Goal: Transaction & Acquisition: Purchase product/service

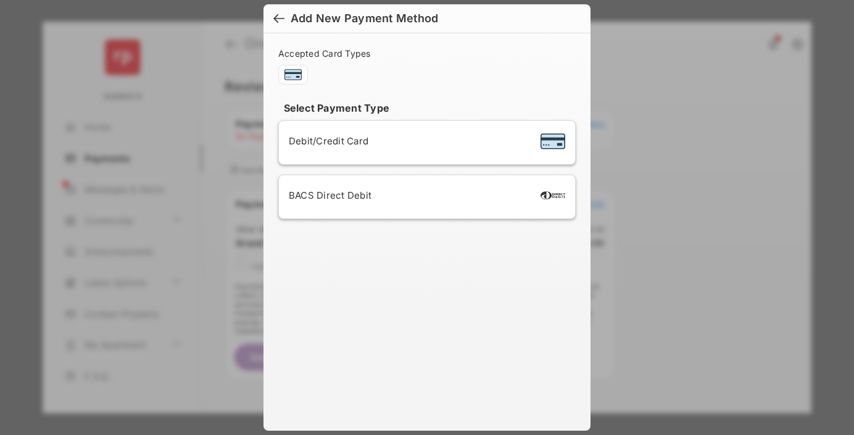
click at [424, 196] on div "BACS Direct Debit" at bounding box center [427, 196] width 276 height 23
click at [465, 387] on button "Continue" at bounding box center [465, 395] width 79 height 30
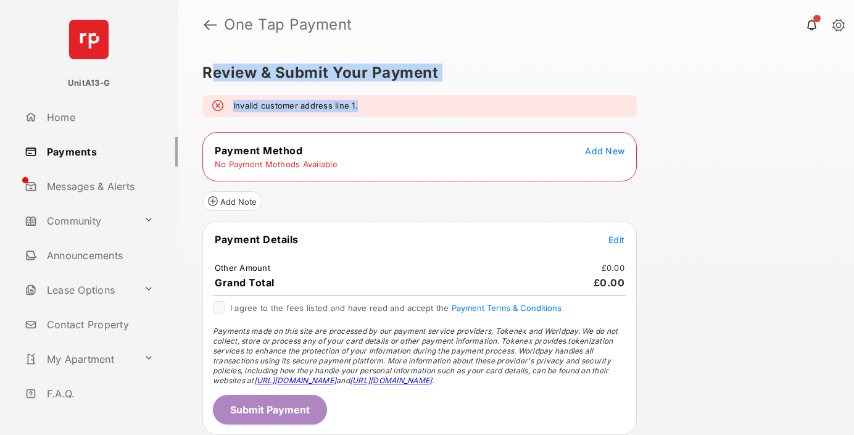
drag, startPoint x: 518, startPoint y: 80, endPoint x: 214, endPoint y: 65, distance: 303.8
click at [214, 65] on div "Review & Submit Your Payment Invalid customer address line 1. Payment Method Ad…" at bounding box center [516, 242] width 676 height 386
click at [214, 65] on h5 "Review & Submit Your Payment" at bounding box center [510, 72] width 617 height 15
drag, startPoint x: 214, startPoint y: 65, endPoint x: 390, endPoint y: 63, distance: 175.8
click at [390, 63] on div "Review & Submit Your Payment Invalid customer address line 1. Payment Method Ad…" at bounding box center [516, 242] width 676 height 386
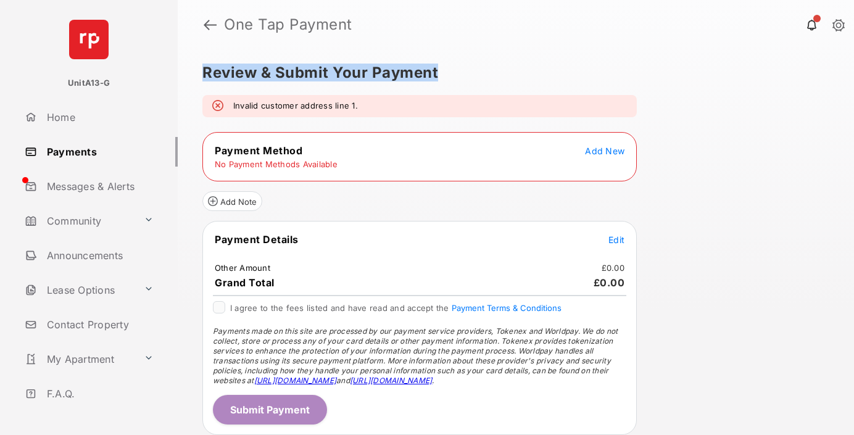
click at [390, 63] on div "Review & Submit Your Payment Invalid customer address line 1. Payment Method Ad…" at bounding box center [516, 242] width 676 height 386
drag, startPoint x: 390, startPoint y: 63, endPoint x: 208, endPoint y: 70, distance: 181.5
click at [208, 70] on div "Review & Submit Your Payment Invalid customer address line 1. Payment Method Ad…" at bounding box center [516, 242] width 676 height 386
click at [208, 70] on h5 "Review & Submit Your Payment" at bounding box center [510, 72] width 617 height 15
drag, startPoint x: 208, startPoint y: 70, endPoint x: 371, endPoint y: 69, distance: 162.2
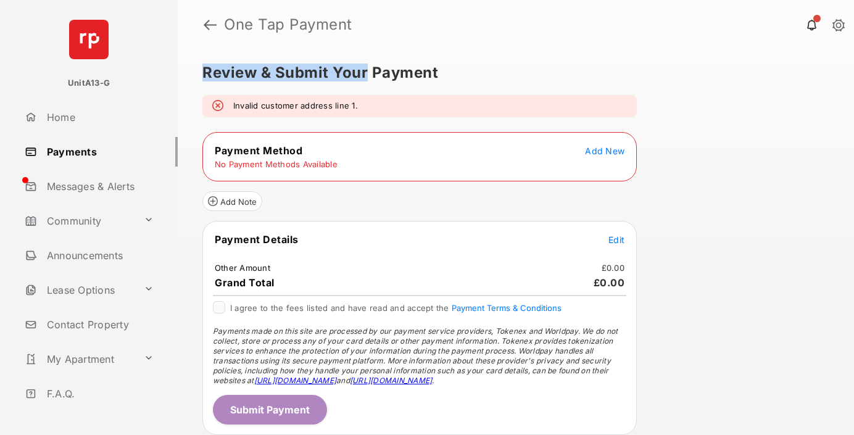
click at [369, 70] on h5 "Review & Submit Your Payment" at bounding box center [510, 72] width 617 height 15
click at [371, 69] on h5 "Review & Submit Your Payment" at bounding box center [510, 72] width 617 height 15
drag, startPoint x: 371, startPoint y: 69, endPoint x: 212, endPoint y: 73, distance: 158.6
click at [213, 73] on h5 "Review & Submit Your Payment" at bounding box center [510, 72] width 617 height 15
click at [211, 73] on h5 "Review & Submit Your Payment" at bounding box center [510, 72] width 617 height 15
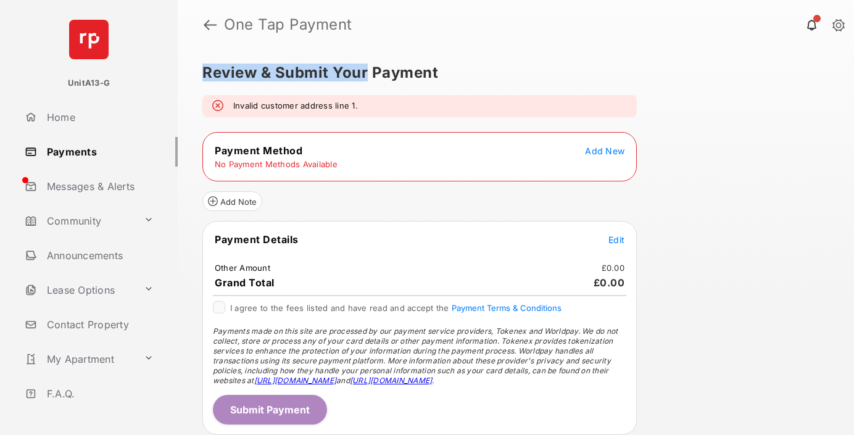
drag, startPoint x: 211, startPoint y: 73, endPoint x: 367, endPoint y: 72, distance: 156.1
click at [367, 72] on h5 "Review & Submit Your Payment" at bounding box center [510, 72] width 617 height 15
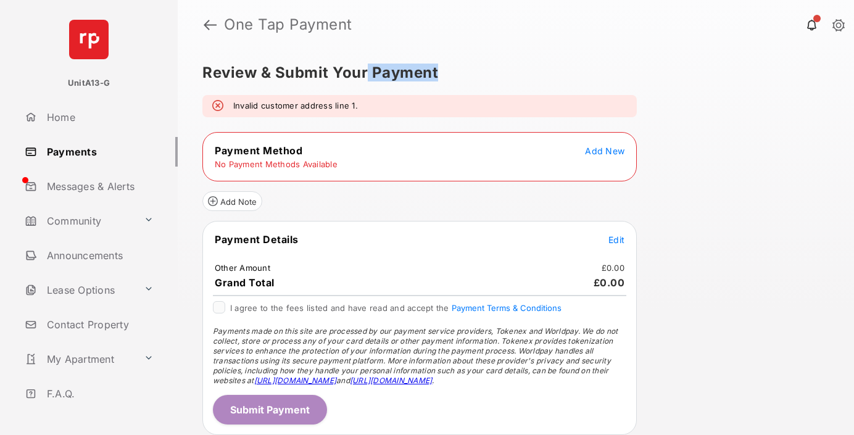
drag, startPoint x: 367, startPoint y: 72, endPoint x: 417, endPoint y: 71, distance: 50.0
click at [412, 71] on h5 "Review & Submit Your Payment" at bounding box center [510, 72] width 617 height 15
click at [417, 71] on h5 "Review & Submit Your Payment" at bounding box center [510, 72] width 617 height 15
drag, startPoint x: 417, startPoint y: 71, endPoint x: 212, endPoint y: 80, distance: 205.0
click at [212, 80] on h5 "Review & Submit Your Payment" at bounding box center [510, 72] width 617 height 15
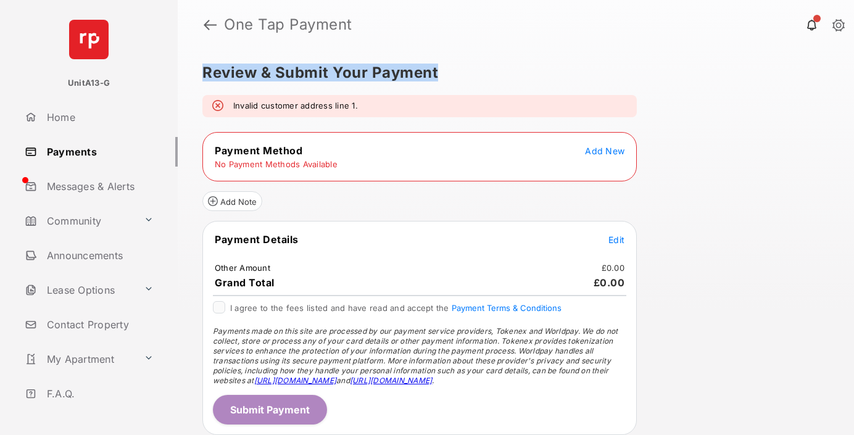
click at [212, 80] on h5 "Review & Submit Your Payment" at bounding box center [510, 72] width 617 height 15
drag, startPoint x: 212, startPoint y: 80, endPoint x: 442, endPoint y: 74, distance: 229.5
click at [442, 74] on h5 "Review & Submit Your Payment" at bounding box center [510, 72] width 617 height 15
drag, startPoint x: 442, startPoint y: 74, endPoint x: 237, endPoint y: 76, distance: 204.2
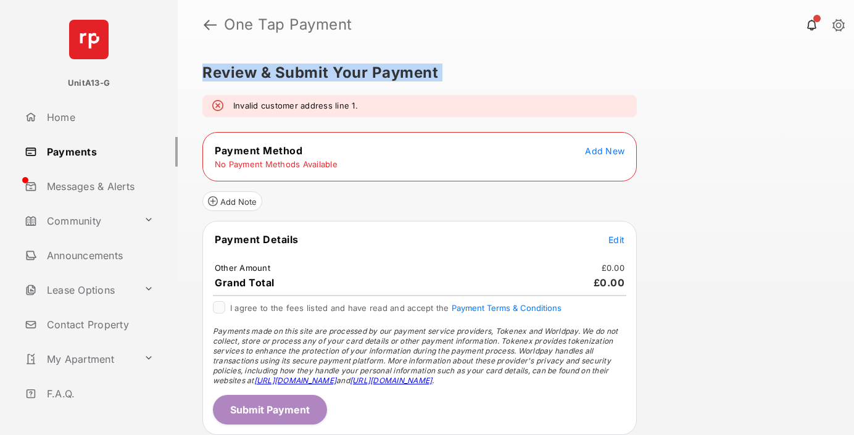
click at [237, 76] on h5 "Review & Submit Your Payment" at bounding box center [510, 72] width 617 height 15
drag, startPoint x: 237, startPoint y: 76, endPoint x: 475, endPoint y: 68, distance: 237.6
click at [475, 68] on h5 "Review & Submit Your Payment" at bounding box center [510, 72] width 617 height 15
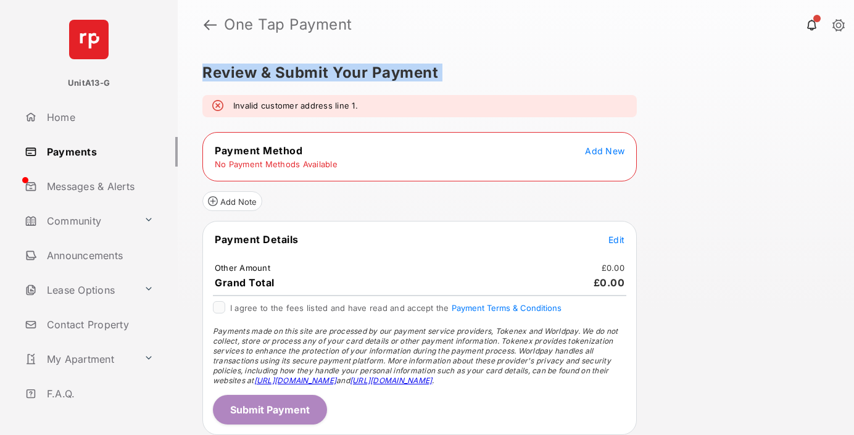
drag, startPoint x: 475, startPoint y: 68, endPoint x: 204, endPoint y: 76, distance: 270.9
click at [204, 76] on h5 "Review & Submit Your Payment" at bounding box center [510, 72] width 617 height 15
drag, startPoint x: 204, startPoint y: 76, endPoint x: 468, endPoint y: 77, distance: 264.0
click at [458, 77] on h5 "Review & Submit Your Payment" at bounding box center [510, 72] width 617 height 15
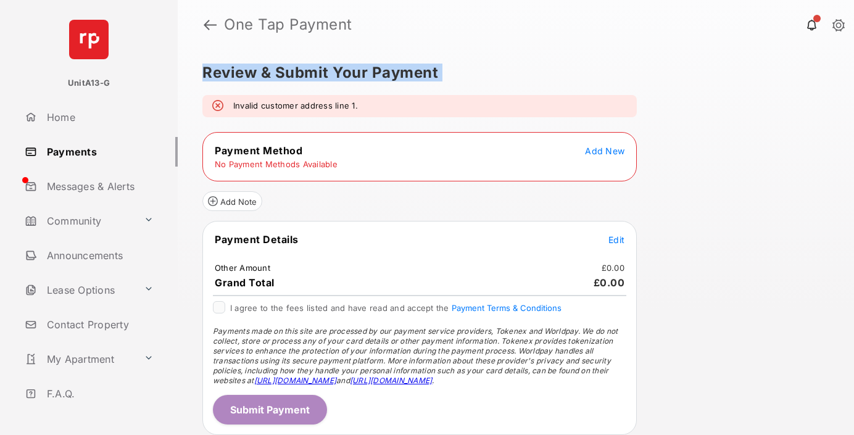
click at [482, 76] on h5 "Review & Submit Your Payment" at bounding box center [510, 72] width 617 height 15
drag, startPoint x: 482, startPoint y: 76, endPoint x: 213, endPoint y: 75, distance: 268.3
click at [215, 75] on h5 "Review & Submit Your Payment" at bounding box center [510, 72] width 617 height 15
click at [212, 75] on h5 "Review & Submit Your Payment" at bounding box center [510, 72] width 617 height 15
drag, startPoint x: 212, startPoint y: 75, endPoint x: 380, endPoint y: 73, distance: 168.4
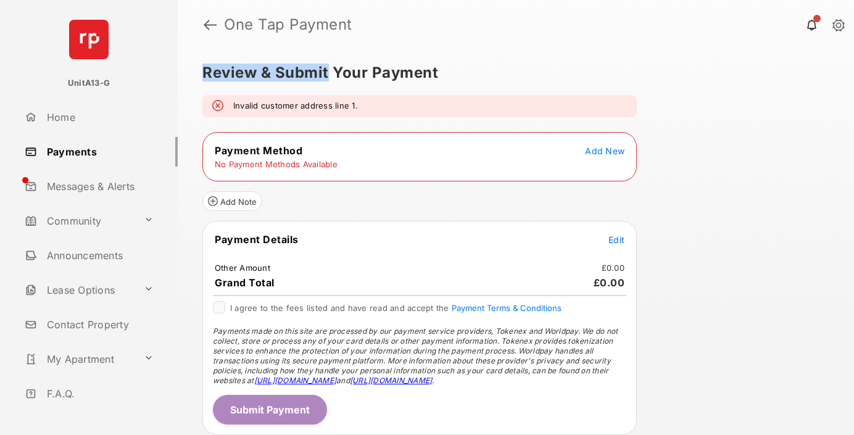
click at [374, 73] on h5 "Review & Submit Your Payment" at bounding box center [510, 72] width 617 height 15
click at [380, 73] on h5 "Review & Submit Your Payment" at bounding box center [510, 72] width 617 height 15
drag, startPoint x: 380, startPoint y: 73, endPoint x: 249, endPoint y: 75, distance: 131.4
click at [249, 75] on h5 "Review & Submit Your Payment" at bounding box center [510, 72] width 617 height 15
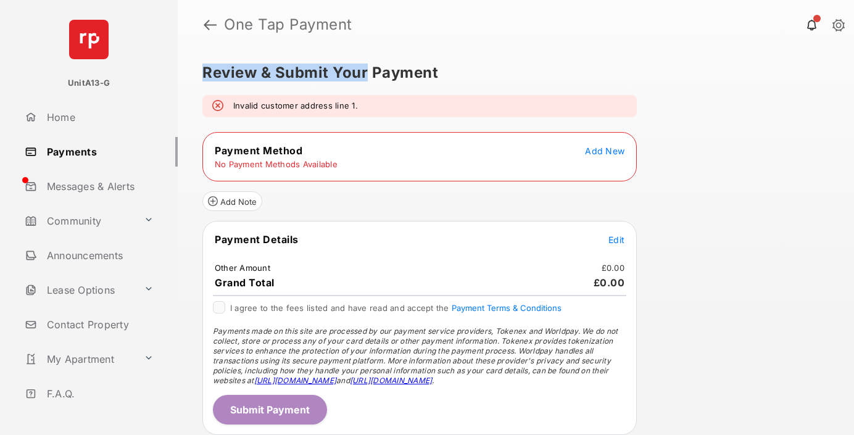
drag, startPoint x: 249, startPoint y: 75, endPoint x: 375, endPoint y: 73, distance: 126.5
click at [375, 73] on h5 "Review & Submit Your Payment" at bounding box center [510, 72] width 617 height 15
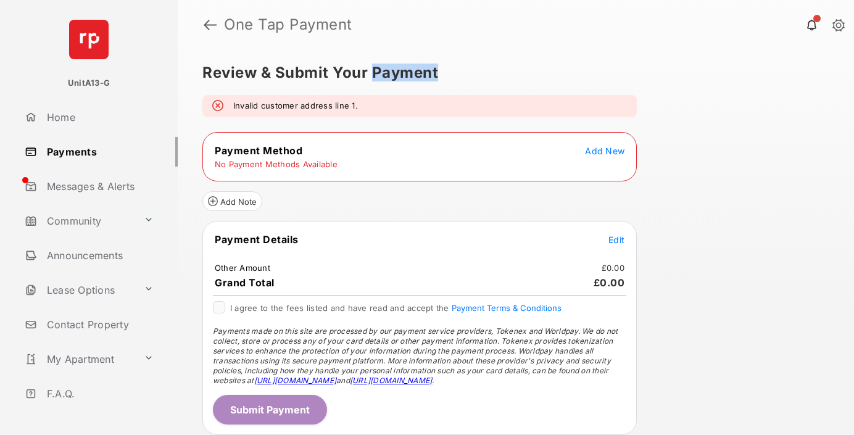
drag, startPoint x: 375, startPoint y: 73, endPoint x: 200, endPoint y: 71, distance: 174.6
click at [315, 72] on h5 "Review & Submit Your Payment" at bounding box center [510, 72] width 617 height 15
click at [196, 71] on div "Review & Submit Your Payment Invalid customer address line 1. Payment Method Ad…" at bounding box center [516, 242] width 676 height 386
drag, startPoint x: 196, startPoint y: 71, endPoint x: 398, endPoint y: 67, distance: 203.0
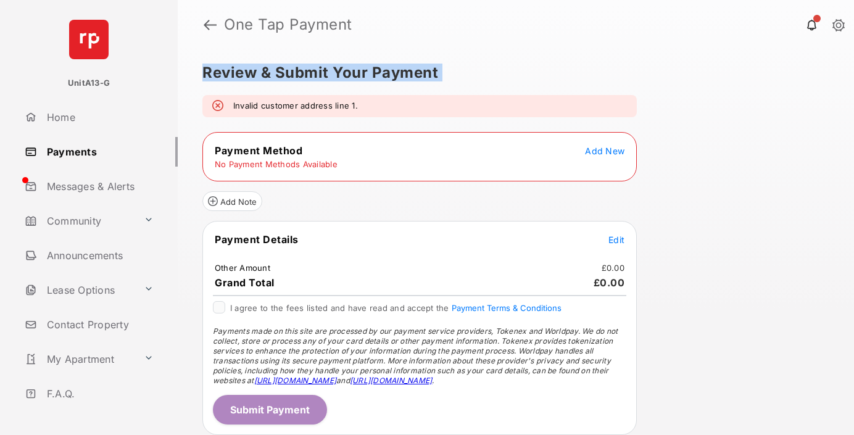
click at [397, 67] on div "Review & Submit Your Payment Invalid customer address line 1. Payment Method Ad…" at bounding box center [516, 242] width 676 height 386
click at [218, 76] on h5 "Review & Submit Your Payment" at bounding box center [510, 72] width 617 height 15
drag, startPoint x: 218, startPoint y: 76, endPoint x: 408, endPoint y: 71, distance: 190.0
click at [407, 71] on h5 "Review & Submit Your Payment" at bounding box center [510, 72] width 617 height 15
click at [408, 71] on h5 "Review & Submit Your Payment" at bounding box center [510, 72] width 617 height 15
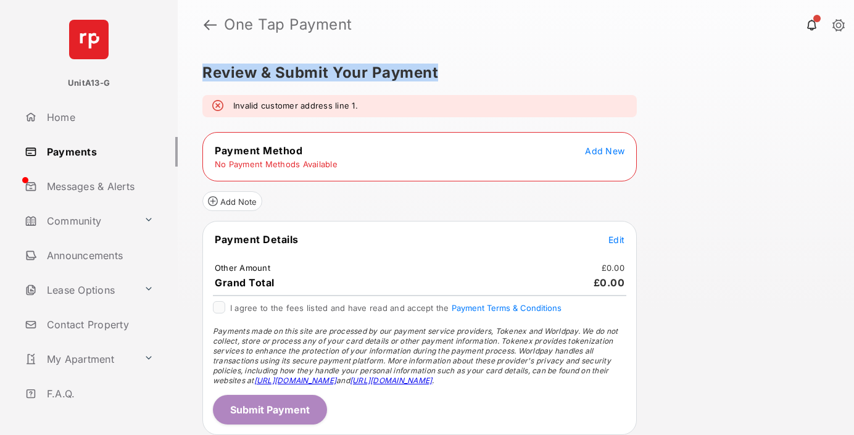
drag, startPoint x: 408, startPoint y: 71, endPoint x: 236, endPoint y: 73, distance: 172.1
click at [236, 73] on h5 "Review & Submit Your Payment" at bounding box center [510, 72] width 617 height 15
